Goal: Task Accomplishment & Management: Manage account settings

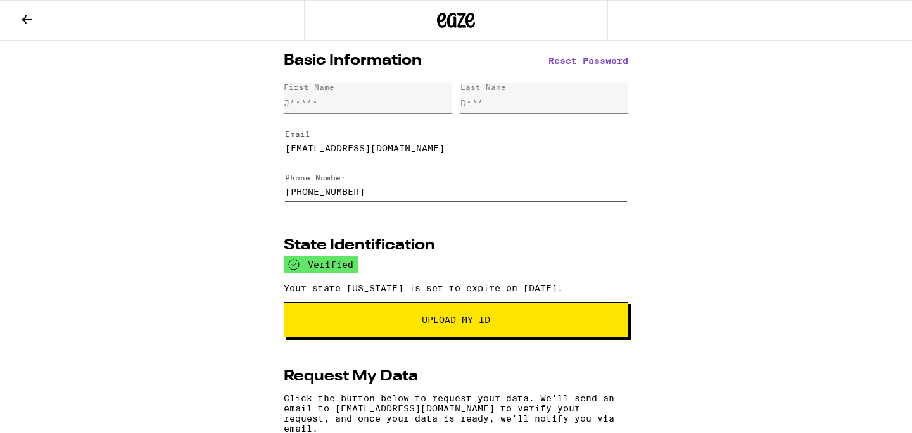
click at [25, 15] on icon at bounding box center [26, 19] width 15 height 15
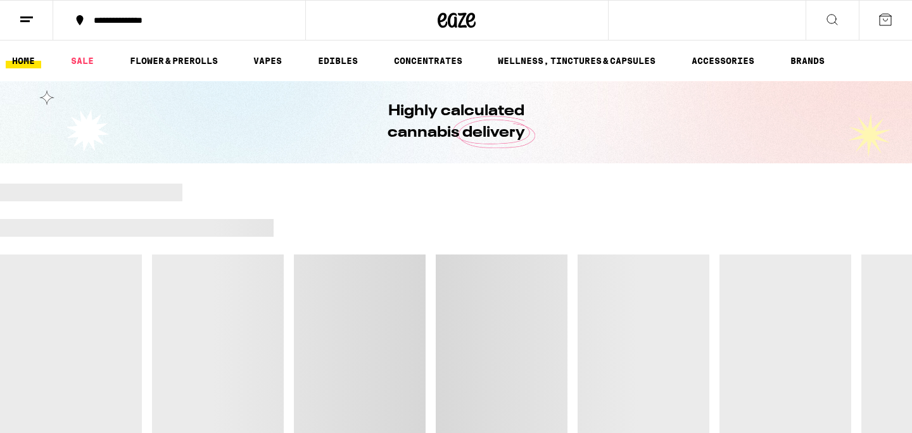
click at [876, 15] on button at bounding box center [884, 20] width 53 height 39
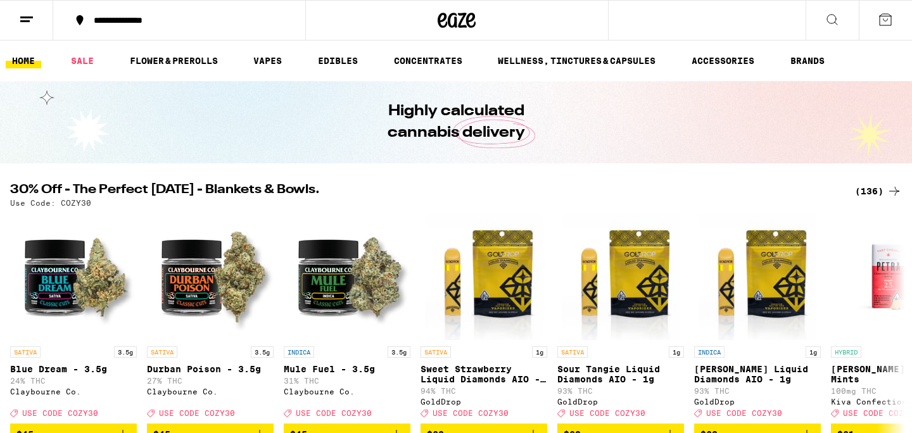
click at [22, 18] on icon at bounding box center [26, 19] width 15 height 15
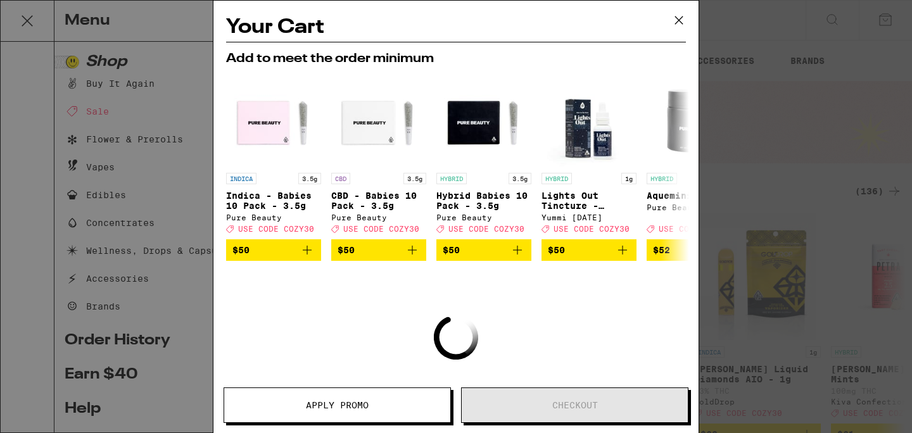
click at [683, 24] on icon at bounding box center [678, 20] width 19 height 19
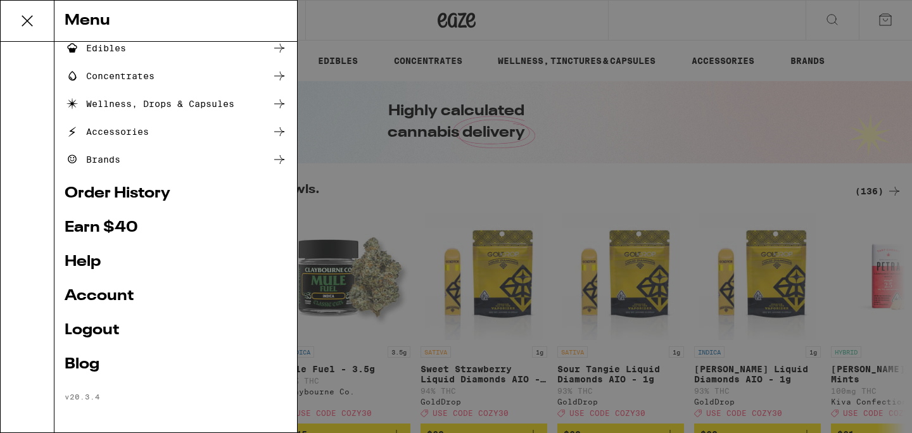
scroll to position [149, 0]
click at [93, 332] on link "Logout" at bounding box center [176, 329] width 222 height 15
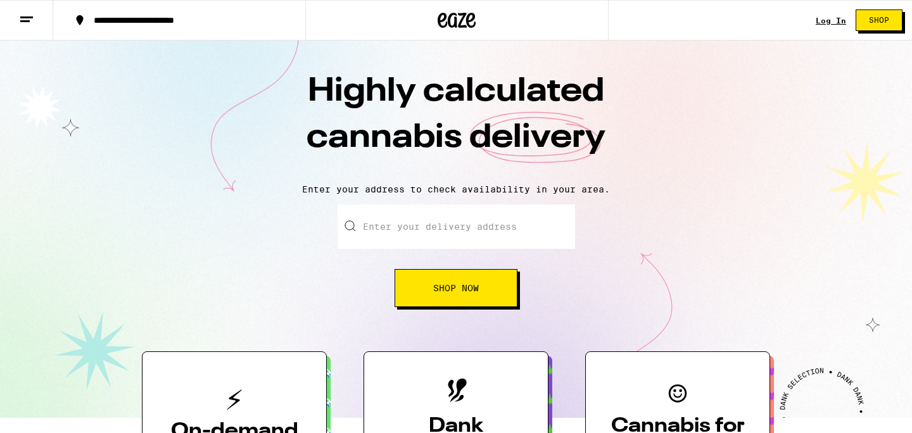
click at [826, 17] on link "Log In" at bounding box center [830, 20] width 30 height 8
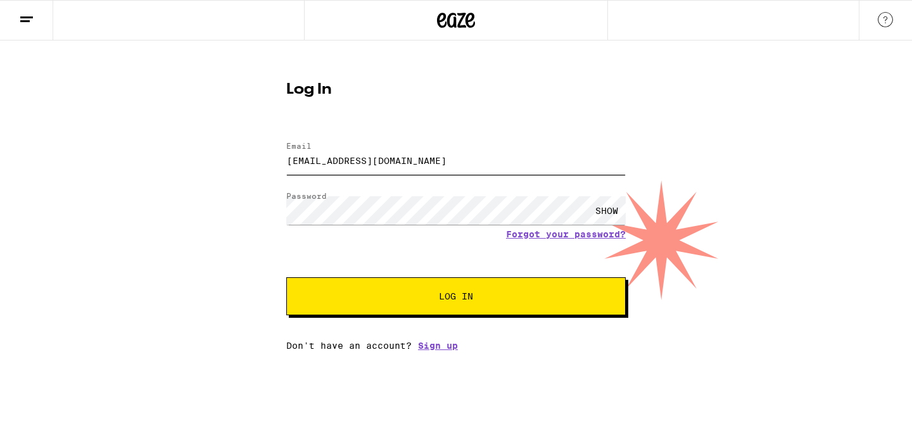
click at [378, 157] on input "[EMAIL_ADDRESS][DOMAIN_NAME]" at bounding box center [455, 160] width 339 height 28
type input "[EMAIL_ADDRESS][DOMAIN_NAME]"
click at [441, 308] on button "Log In" at bounding box center [455, 296] width 339 height 38
